Goal: Task Accomplishment & Management: Manage account settings

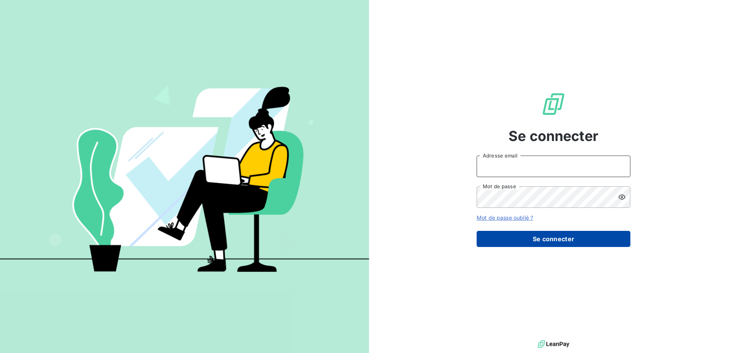
type input "[PERSON_NAME][EMAIL_ADDRESS][DOMAIN_NAME]"
click at [544, 238] on button "Se connecter" at bounding box center [554, 239] width 154 height 16
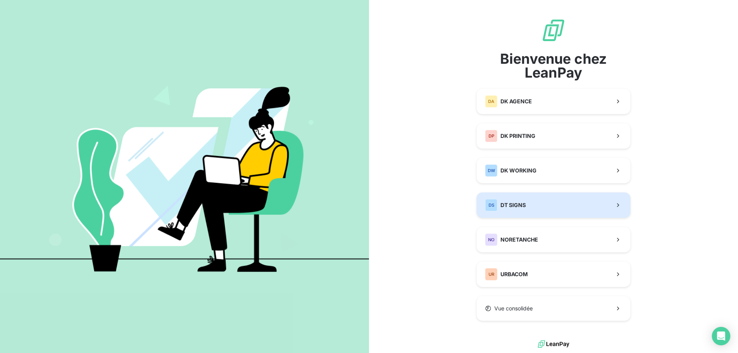
click at [538, 201] on button "DS DT SIGNS" at bounding box center [554, 205] width 154 height 25
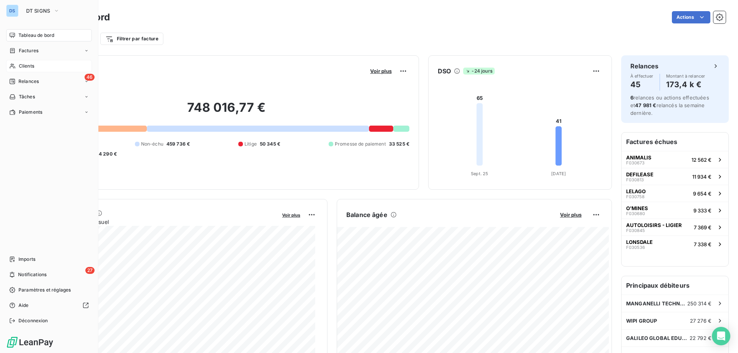
click at [31, 67] on span "Clients" at bounding box center [26, 66] width 15 height 7
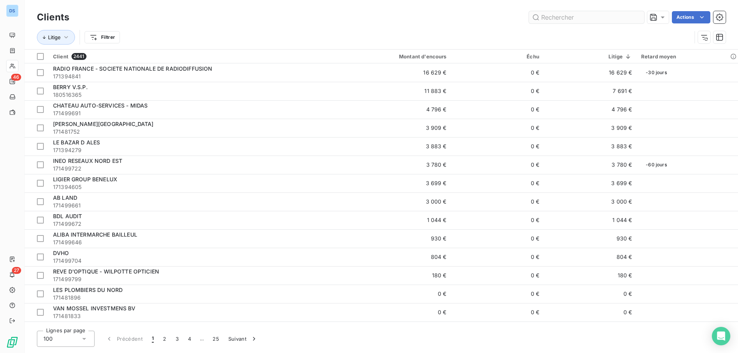
click at [559, 17] on input "text" at bounding box center [586, 17] width 115 height 12
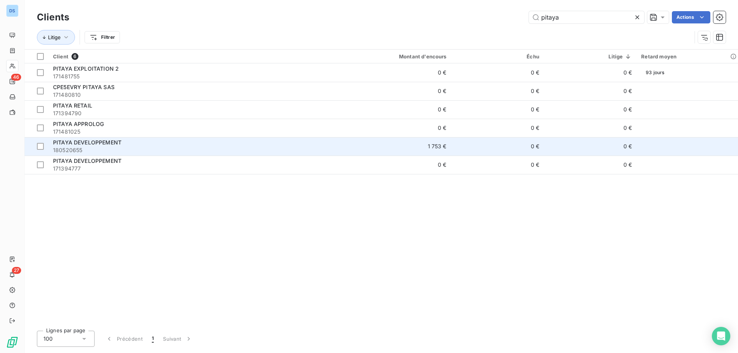
type input "pitaya"
click at [444, 143] on td "1 753 €" at bounding box center [389, 146] width 125 height 18
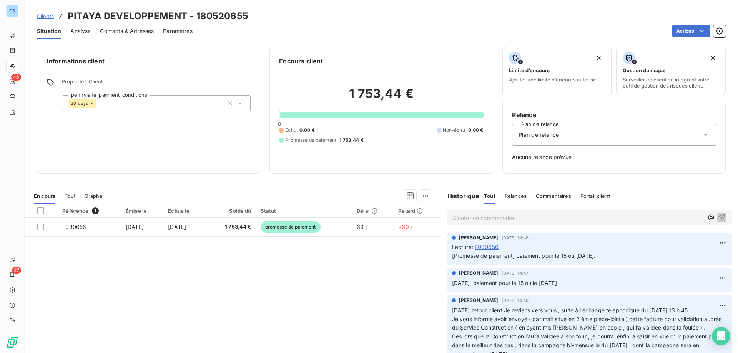
click at [118, 28] on span "Contacts & Adresses" at bounding box center [127, 31] width 54 height 8
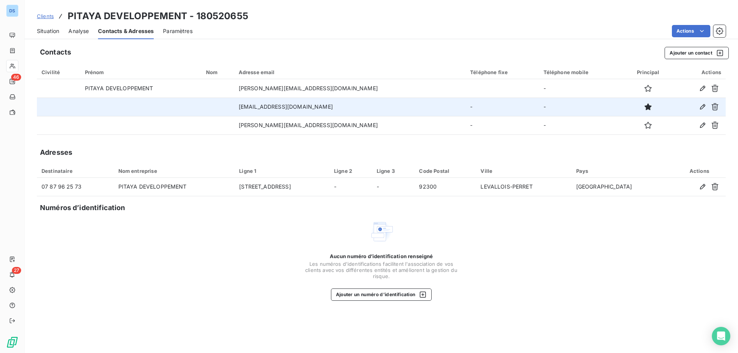
click at [280, 106] on td "[EMAIL_ADDRESS][DOMAIN_NAME]" at bounding box center [349, 107] width 231 height 18
click at [700, 107] on button "button" at bounding box center [703, 107] width 12 height 12
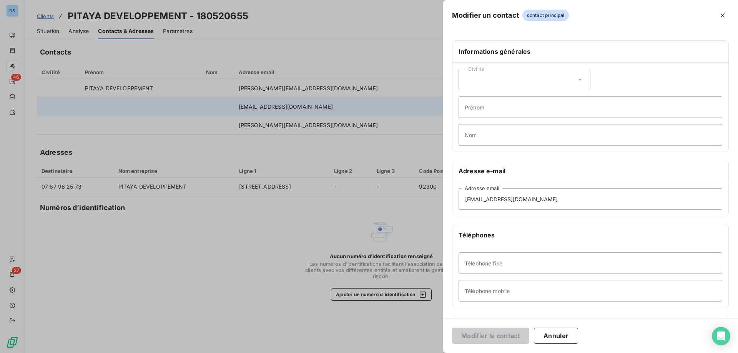
click at [335, 105] on div at bounding box center [369, 176] width 738 height 353
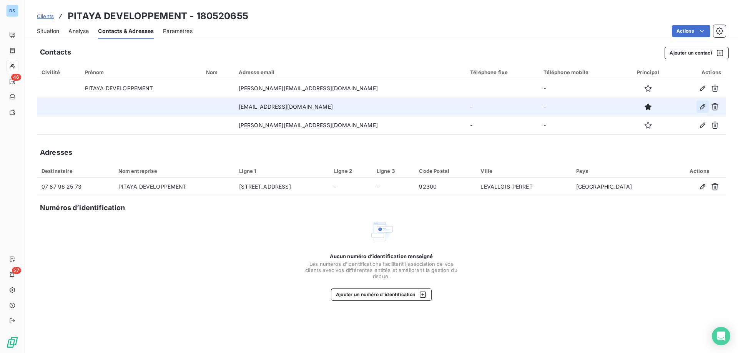
click at [702, 108] on icon "button" at bounding box center [703, 107] width 8 height 8
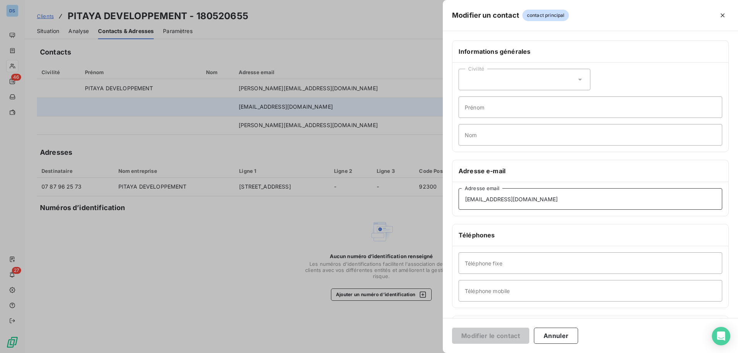
drag, startPoint x: 480, startPoint y: 199, endPoint x: 460, endPoint y: 205, distance: 21.3
click at [460, 205] on input "[EMAIL_ADDRESS][DOMAIN_NAME]" at bounding box center [591, 199] width 264 height 22
type input "[EMAIL_ADDRESS][DOMAIN_NAME]"
click at [481, 336] on button "Modifier le contact" at bounding box center [490, 336] width 77 height 16
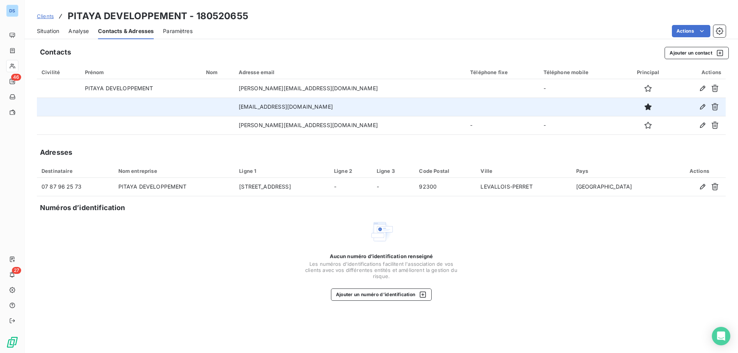
click at [40, 15] on span "Clients" at bounding box center [45, 16] width 17 height 6
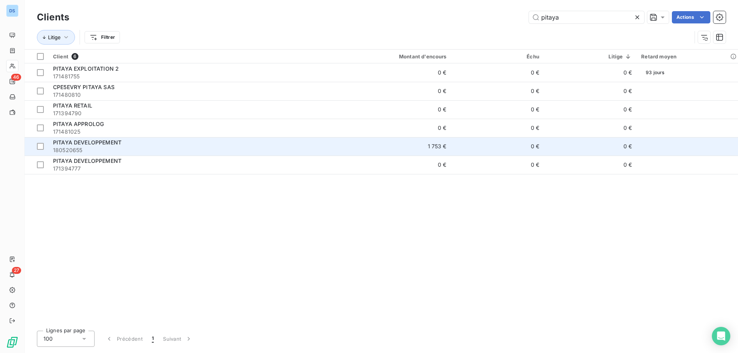
click at [424, 148] on td "1 753 €" at bounding box center [389, 146] width 125 height 18
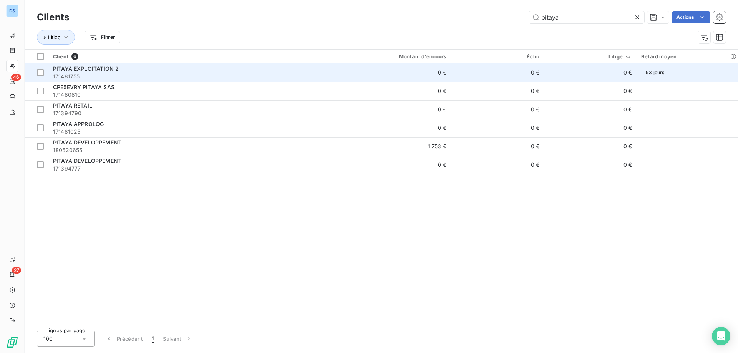
click at [149, 77] on span "171481755" at bounding box center [187, 77] width 269 height 8
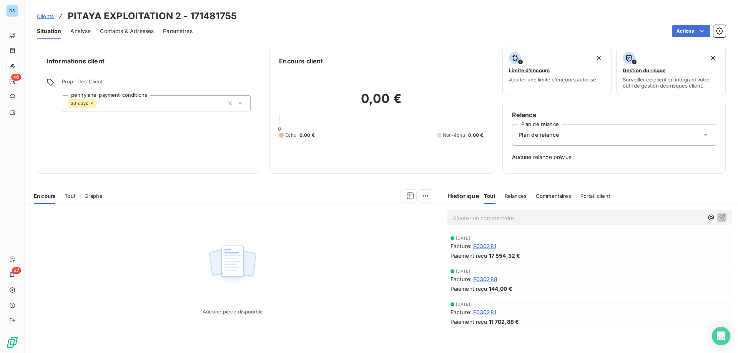
click at [129, 29] on span "Contacts & Adresses" at bounding box center [127, 31] width 54 height 8
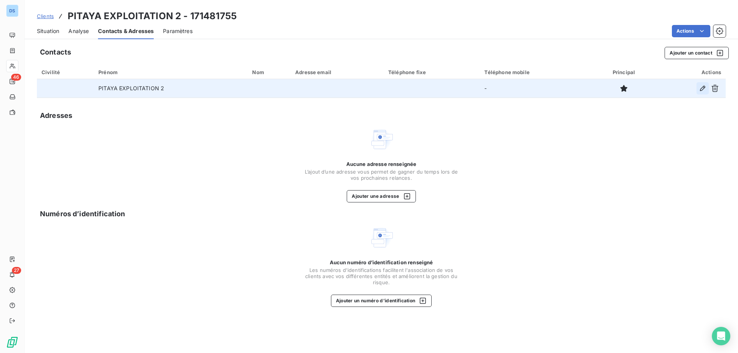
click at [703, 90] on icon "button" at bounding box center [703, 89] width 8 height 8
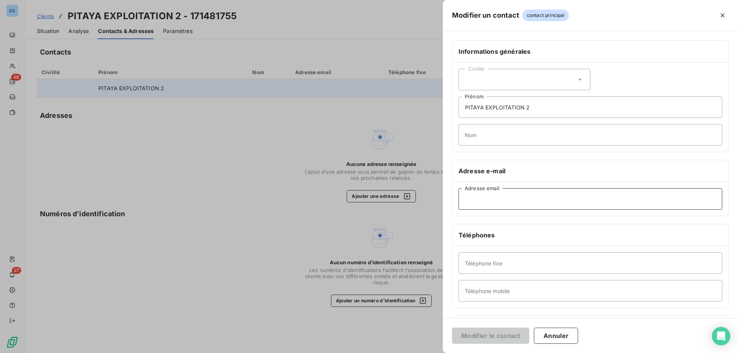
click at [485, 198] on input "Adresse email" at bounding box center [591, 199] width 264 height 22
paste input "[EMAIL_ADDRESS][DOMAIN_NAME]"
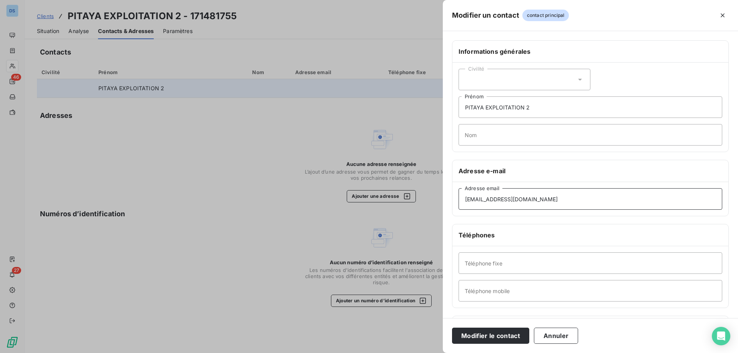
drag, startPoint x: 485, startPoint y: 200, endPoint x: 406, endPoint y: 204, distance: 79.7
click at [407, 353] on div "Modifier un contact contact principal Informations générales Civilité PITAYA EX…" at bounding box center [369, 353] width 738 height 0
type input "[EMAIL_ADDRESS][DOMAIN_NAME]"
click at [500, 334] on button "Modifier le contact" at bounding box center [490, 336] width 77 height 16
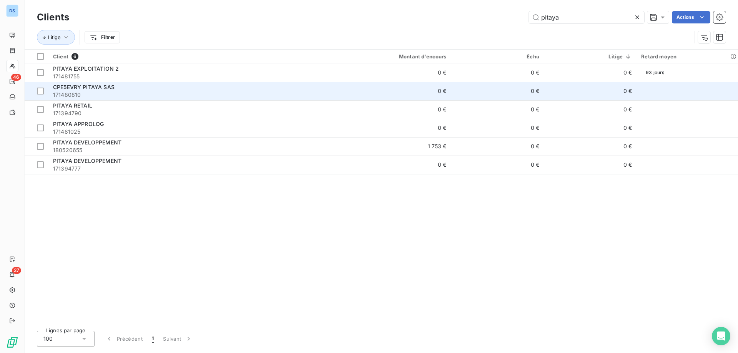
click at [125, 90] on div "CPE5EVRY PITAYA SAS" at bounding box center [187, 87] width 269 height 8
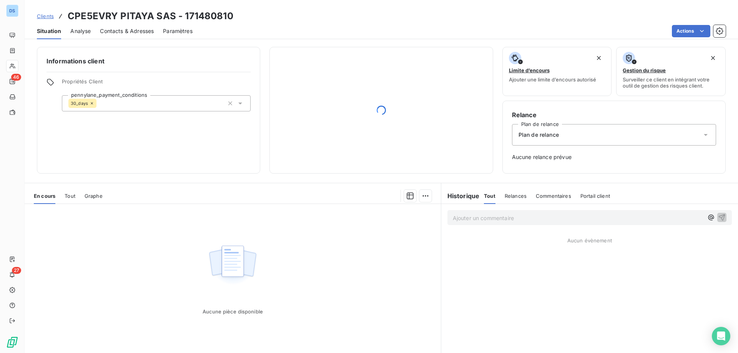
click at [125, 30] on span "Contacts & Adresses" at bounding box center [127, 31] width 54 height 8
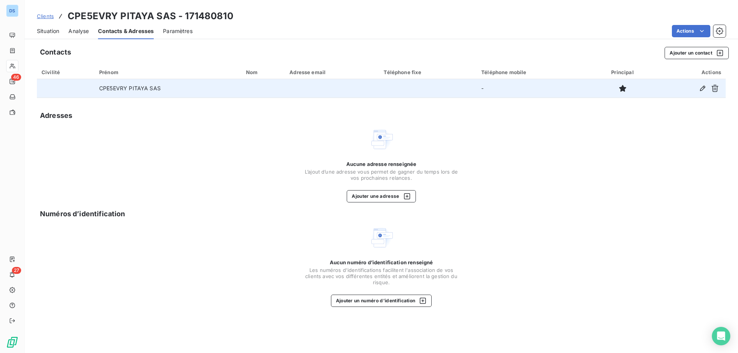
click at [558, 90] on td "-" at bounding box center [533, 88] width 113 height 18
click at [303, 81] on td at bounding box center [332, 88] width 94 height 18
click at [703, 88] on icon "button" at bounding box center [703, 89] width 8 height 8
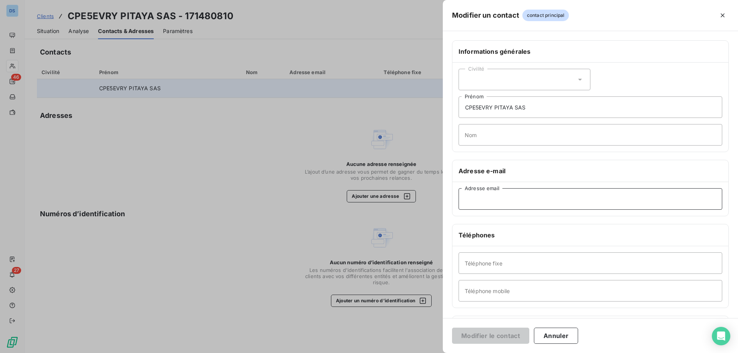
click at [516, 198] on input "Adresse email" at bounding box center [591, 199] width 264 height 22
paste input "[EMAIL_ADDRESS][DOMAIN_NAME]"
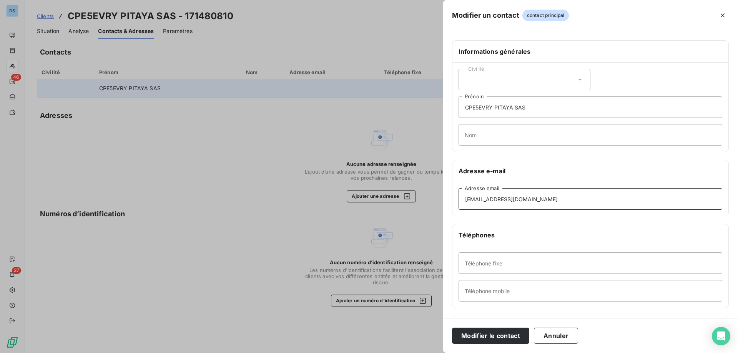
drag, startPoint x: 483, startPoint y: 200, endPoint x: 451, endPoint y: 197, distance: 32.0
click at [452, 197] on div "Informations générales Civilité CPE5EVRY PITAYA SAS Prénom Nom Adresse e-mail […" at bounding box center [590, 210] width 295 height 341
type input "[EMAIL_ADDRESS][DOMAIN_NAME]"
click at [547, 201] on input "[EMAIL_ADDRESS][DOMAIN_NAME]" at bounding box center [591, 199] width 264 height 22
drag, startPoint x: 547, startPoint y: 201, endPoint x: 325, endPoint y: 199, distance: 222.6
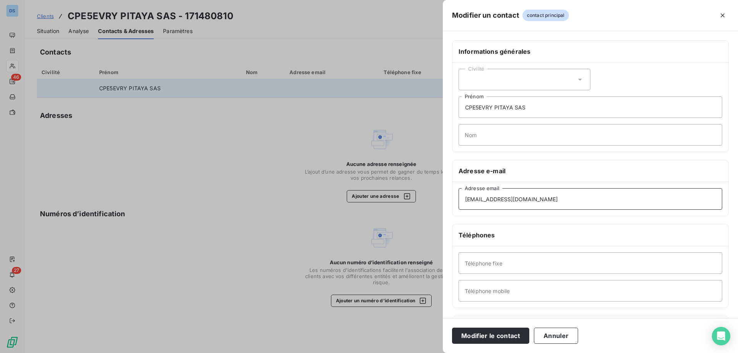
click at [344, 353] on div "Modifier un contact contact principal Informations générales Civilité CPE5EVRY …" at bounding box center [369, 353] width 738 height 0
click at [486, 336] on button "Modifier le contact" at bounding box center [490, 336] width 77 height 16
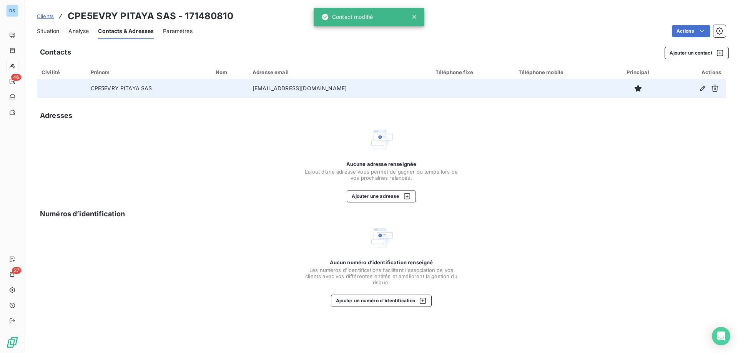
click at [40, 18] on span "Clients" at bounding box center [45, 16] width 17 height 6
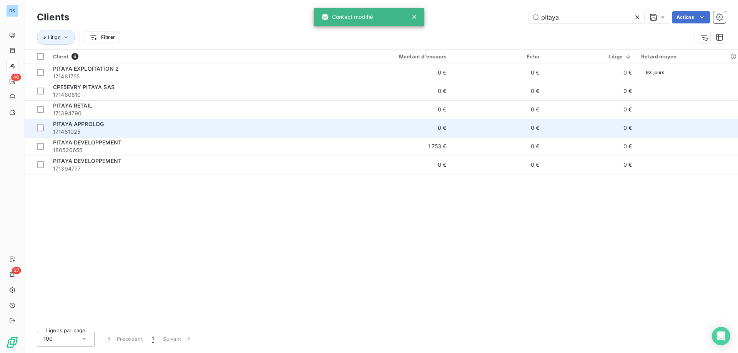
click at [81, 127] on div "PITAYA APPROLOG" at bounding box center [187, 124] width 269 height 8
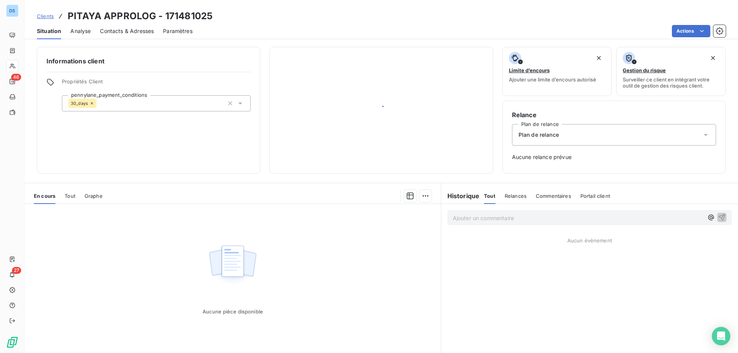
drag, startPoint x: 126, startPoint y: 26, endPoint x: 127, endPoint y: 32, distance: 6.2
click at [126, 27] on div "Contacts & Adresses" at bounding box center [127, 31] width 54 height 16
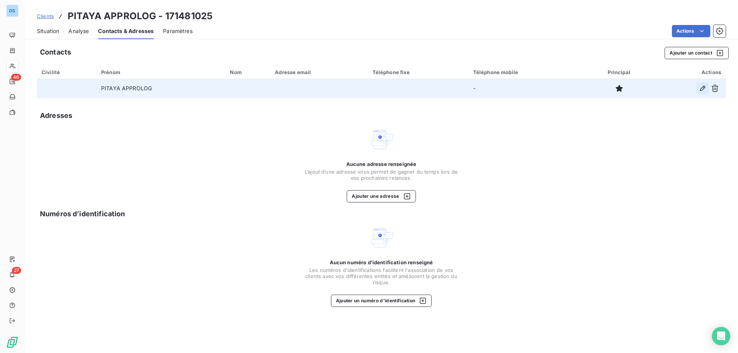
click at [701, 88] on icon "button" at bounding box center [703, 89] width 8 height 8
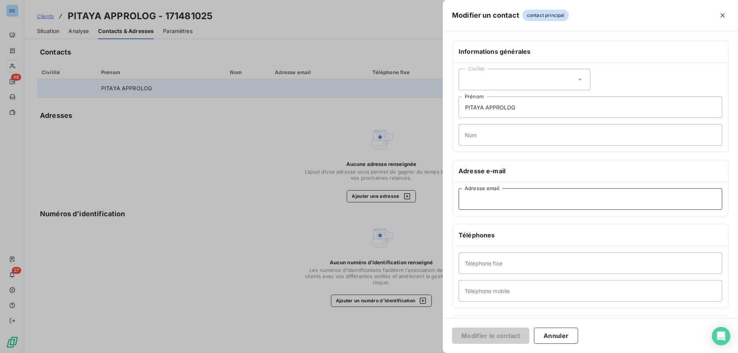
click at [502, 198] on input "Adresse email" at bounding box center [591, 199] width 264 height 22
paste input "[EMAIL_ADDRESS][DOMAIN_NAME]"
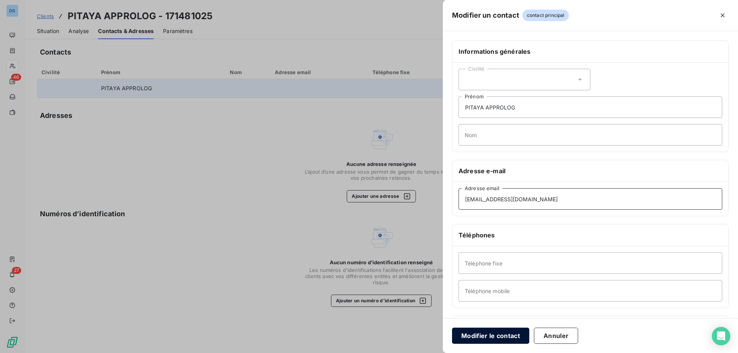
type input "[EMAIL_ADDRESS][DOMAIN_NAME]"
click at [499, 333] on button "Modifier le contact" at bounding box center [490, 336] width 77 height 16
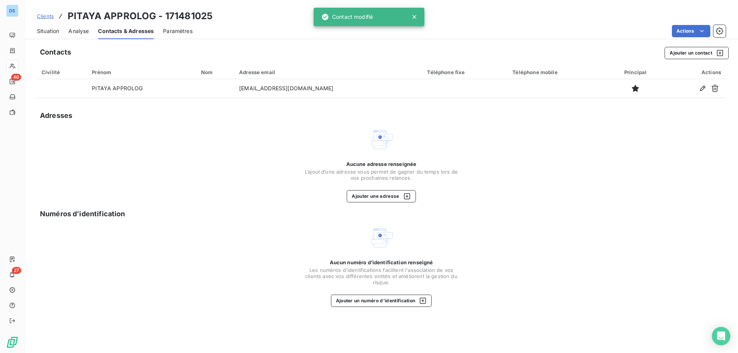
click at [38, 14] on span "Clients" at bounding box center [45, 16] width 17 height 6
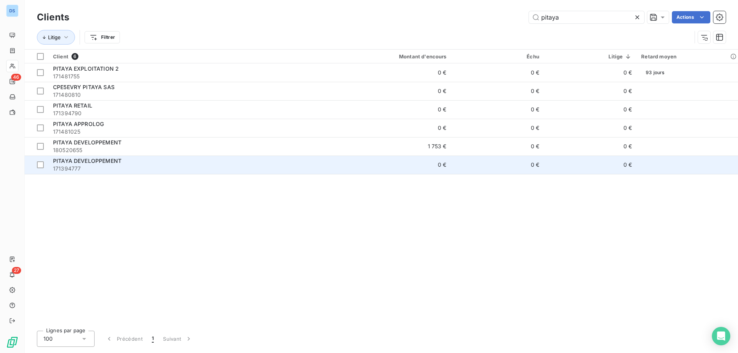
click at [170, 159] on div "PITAYA DEVELOPPEMENT" at bounding box center [187, 161] width 269 height 8
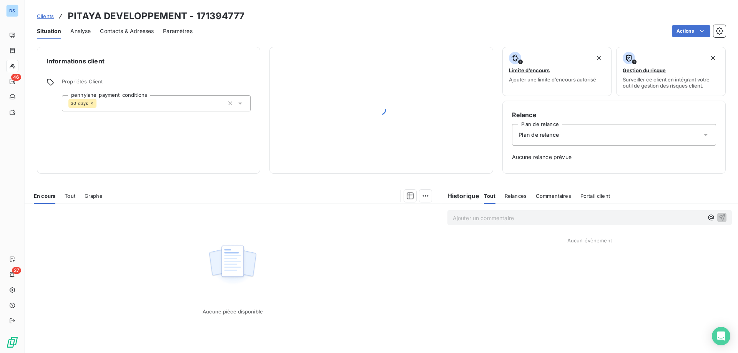
click at [127, 30] on span "Contacts & Adresses" at bounding box center [127, 31] width 54 height 8
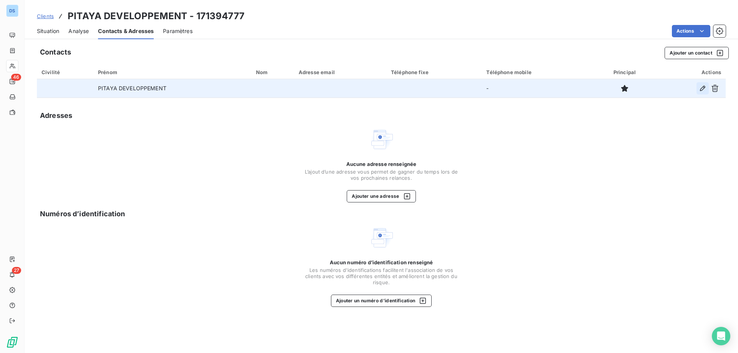
click at [702, 86] on icon "button" at bounding box center [703, 89] width 8 height 8
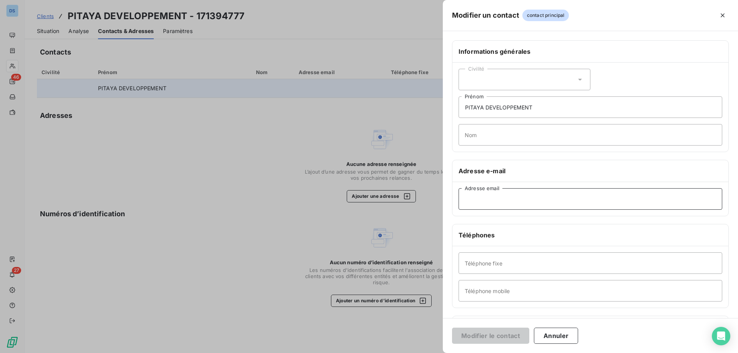
click at [564, 204] on input "Adresse email" at bounding box center [591, 199] width 264 height 22
paste input "[EMAIL_ADDRESS][DOMAIN_NAME]"
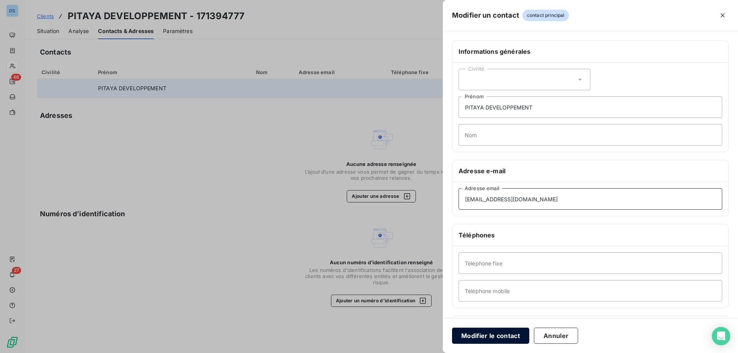
type input "[EMAIL_ADDRESS][DOMAIN_NAME]"
click at [496, 336] on button "Modifier le contact" at bounding box center [490, 336] width 77 height 16
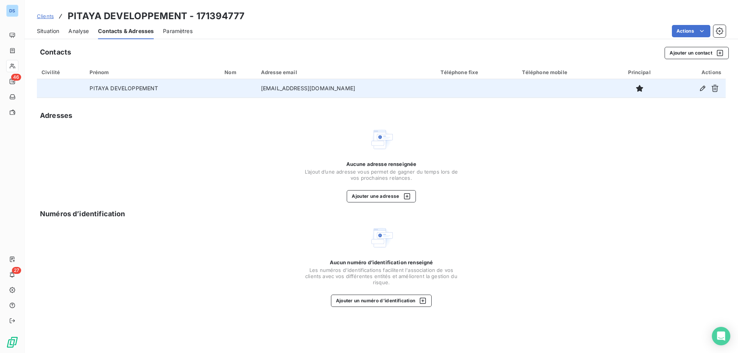
click at [38, 17] on span "Clients" at bounding box center [45, 16] width 17 height 6
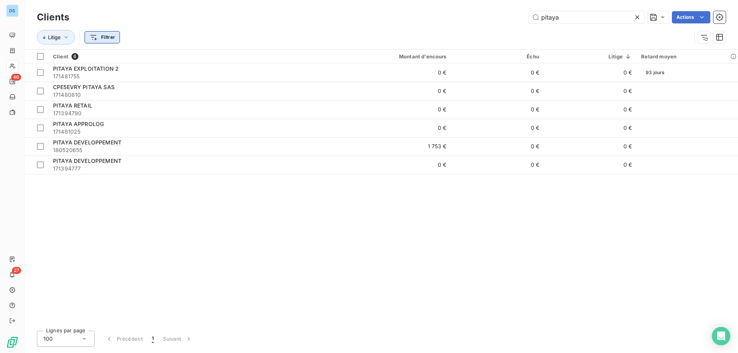
click at [103, 37] on html "DS 46 27 Clients pitaya Actions Litige Filtrer Client 6 Montant d'encours Échu …" at bounding box center [369, 176] width 738 height 353
